Goal: Task Accomplishment & Management: Manage account settings

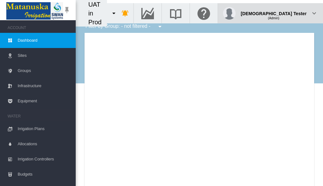
click at [291, 13] on div "(Admin)" at bounding box center [274, 16] width 66 height 6
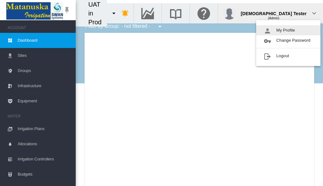
click at [289, 30] on button "My Profile" at bounding box center [288, 30] width 64 height 10
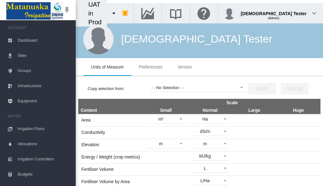
click at [151, 67] on span "Preferences" at bounding box center [150, 66] width 23 height 5
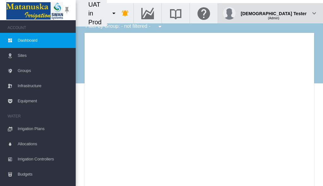
click at [291, 13] on div "(Admin)" at bounding box center [274, 16] width 66 height 6
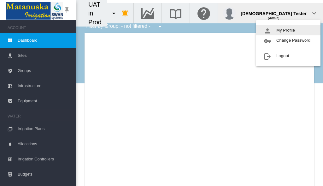
click at [289, 30] on button "My Profile" at bounding box center [288, 30] width 64 height 10
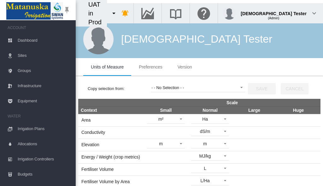
click at [151, 67] on span "Preferences" at bounding box center [150, 66] width 23 height 5
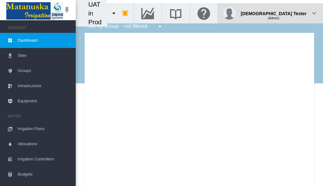
click at [291, 13] on div "(Admin)" at bounding box center [274, 16] width 66 height 6
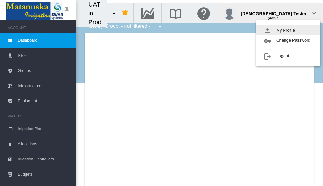
click at [289, 30] on button "My Profile" at bounding box center [288, 30] width 64 height 10
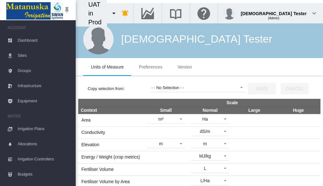
click at [151, 67] on span "Preferences" at bounding box center [150, 66] width 23 height 5
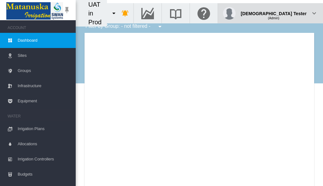
click at [291, 13] on div "(Admin)" at bounding box center [274, 16] width 66 height 6
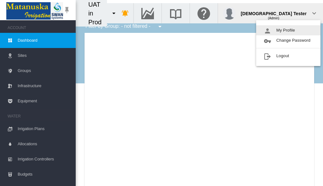
click at [289, 30] on button "My Profile" at bounding box center [288, 30] width 64 height 10
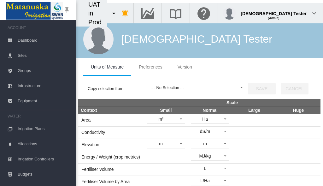
click at [151, 67] on span "Preferences" at bounding box center [150, 66] width 23 height 5
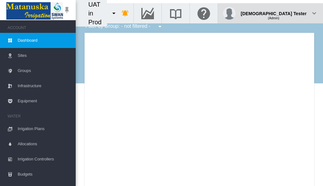
click at [291, 13] on div "(Admin)" at bounding box center [274, 16] width 66 height 6
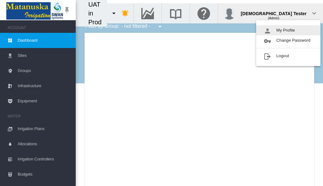
click at [289, 30] on button "My Profile" at bounding box center [288, 30] width 64 height 10
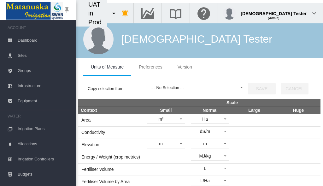
click at [151, 67] on span "Preferences" at bounding box center [150, 66] width 23 height 5
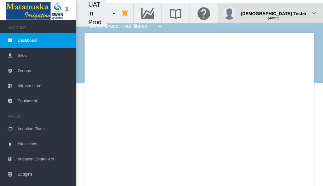
click at [291, 13] on div "(Admin)" at bounding box center [274, 16] width 66 height 6
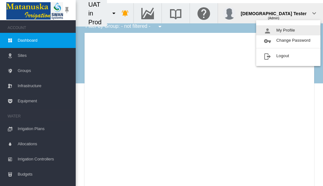
click at [289, 30] on button "My Profile" at bounding box center [288, 30] width 64 height 10
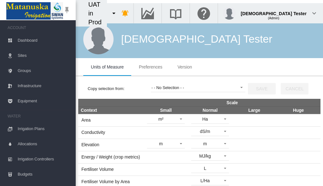
click at [151, 67] on span "Preferences" at bounding box center [150, 66] width 23 height 5
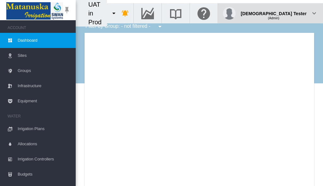
click at [291, 13] on div "(Admin)" at bounding box center [274, 16] width 66 height 6
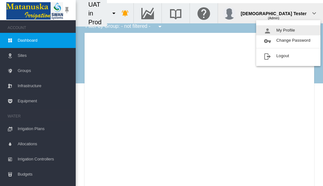
click at [289, 30] on button "My Profile" at bounding box center [288, 30] width 64 height 10
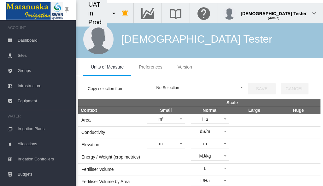
click at [151, 67] on span "Preferences" at bounding box center [150, 66] width 23 height 5
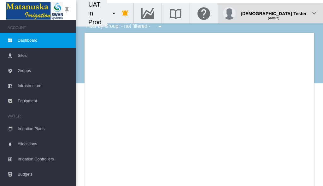
click at [291, 13] on div "(Admin)" at bounding box center [274, 16] width 66 height 6
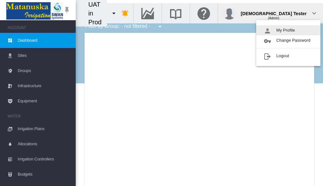
click at [289, 30] on button "My Profile" at bounding box center [288, 30] width 64 height 10
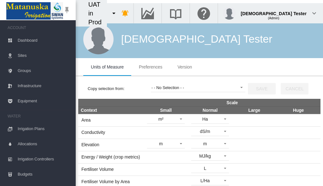
click at [151, 67] on span "Preferences" at bounding box center [150, 66] width 23 height 5
